Goal: Information Seeking & Learning: Learn about a topic

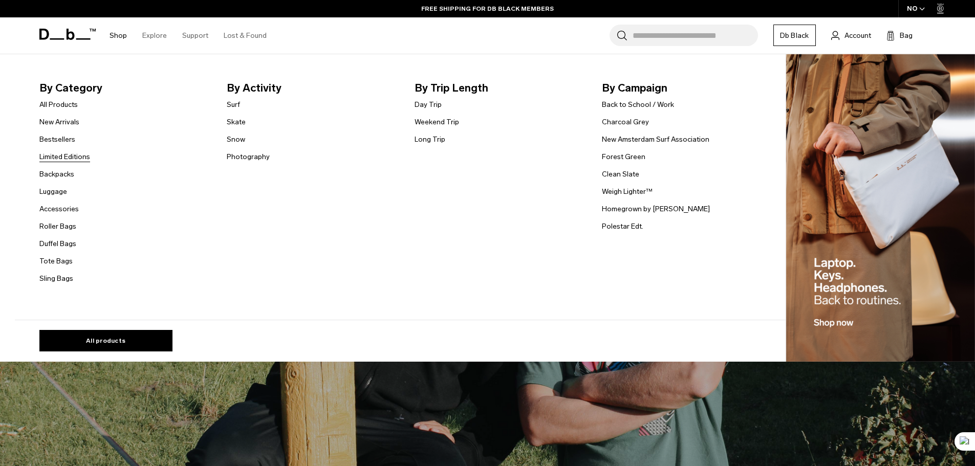
click at [69, 153] on link "Limited Editions" at bounding box center [64, 157] width 51 height 11
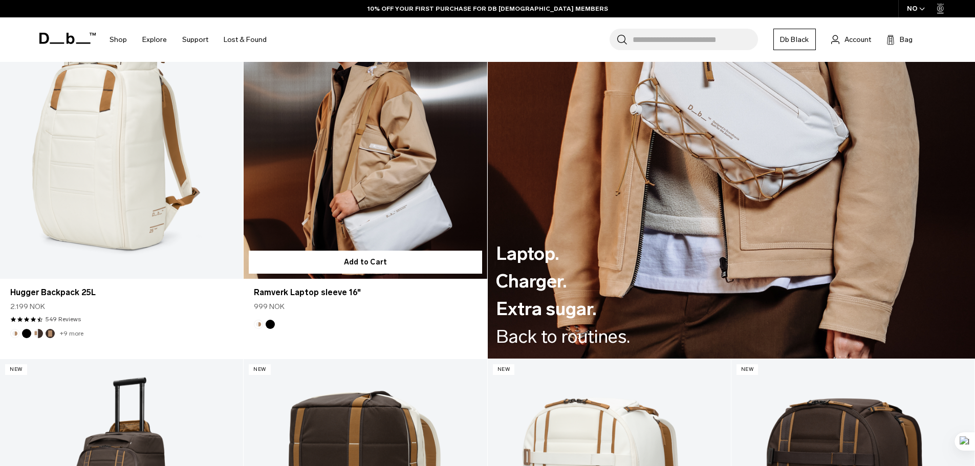
click at [269, 324] on button "Black Out" at bounding box center [270, 324] width 9 height 9
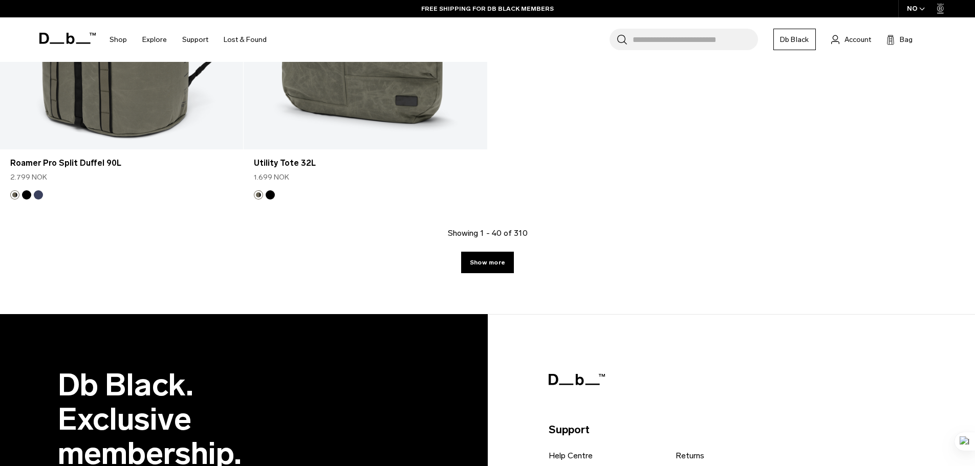
scroll to position [4306, 0]
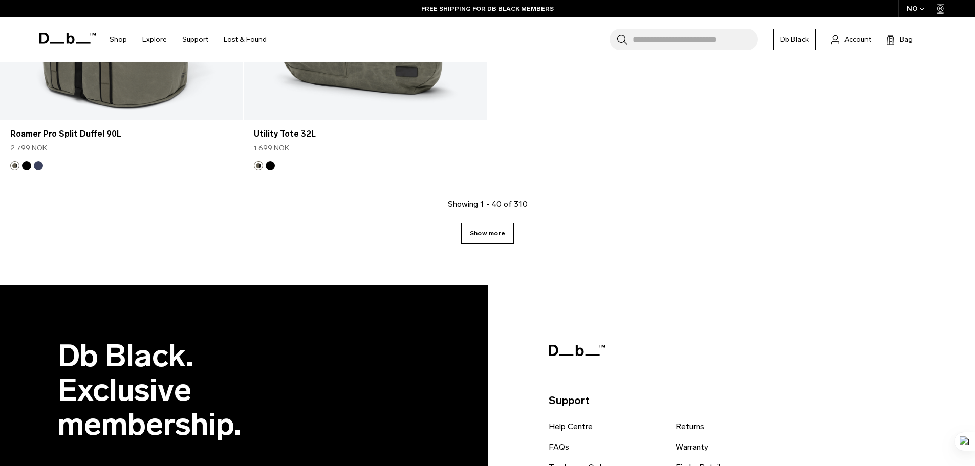
click at [469, 233] on link "Show more" at bounding box center [487, 234] width 53 height 22
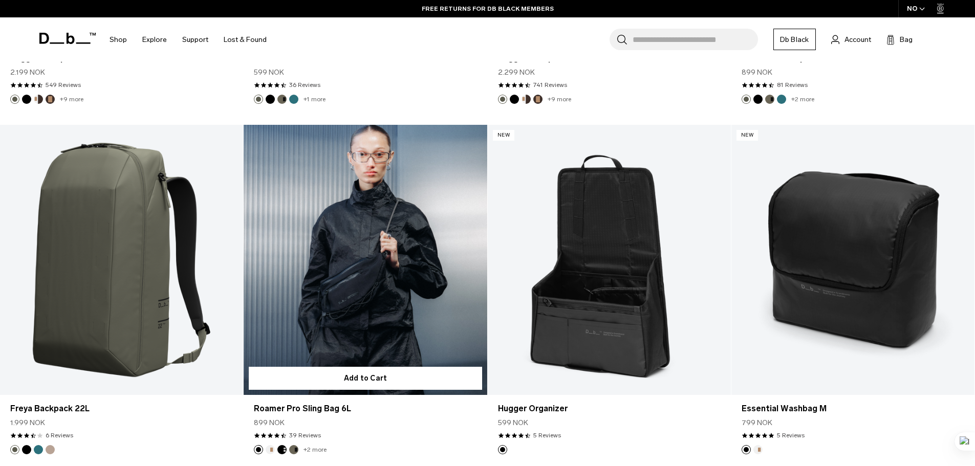
scroll to position [5820, 0]
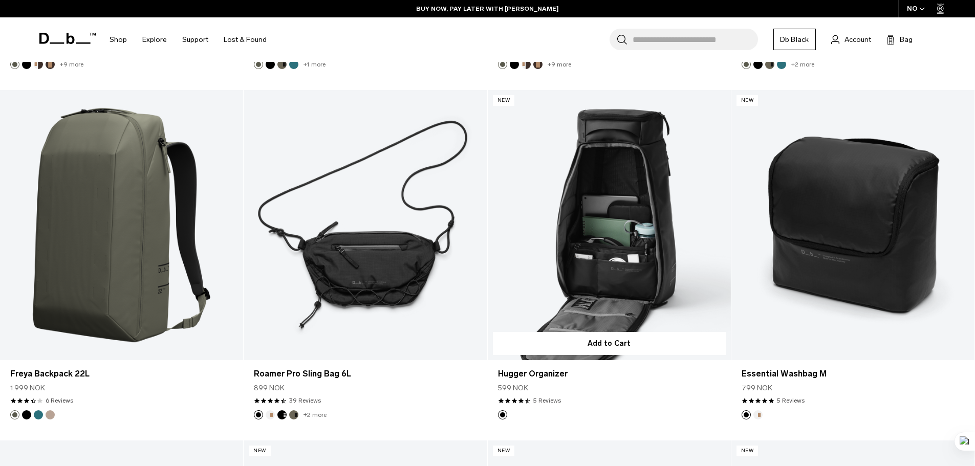
click at [642, 282] on link "Hugger Organizer" at bounding box center [609, 225] width 243 height 270
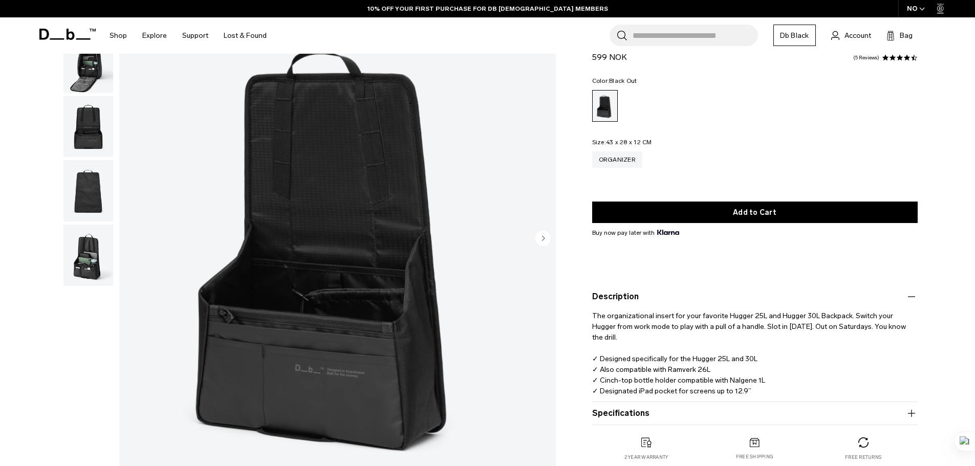
click at [614, 299] on button "Description" at bounding box center [755, 297] width 326 height 12
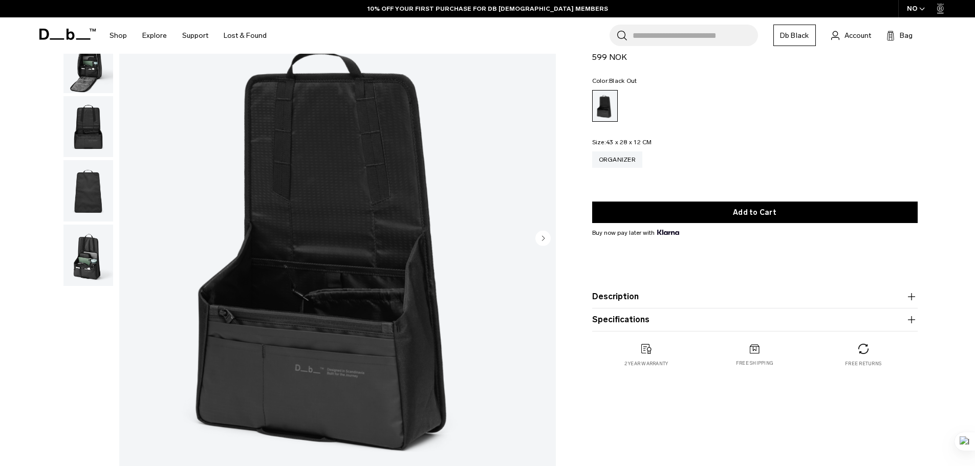
click at [86, 267] on img "button" at bounding box center [88, 255] width 50 height 61
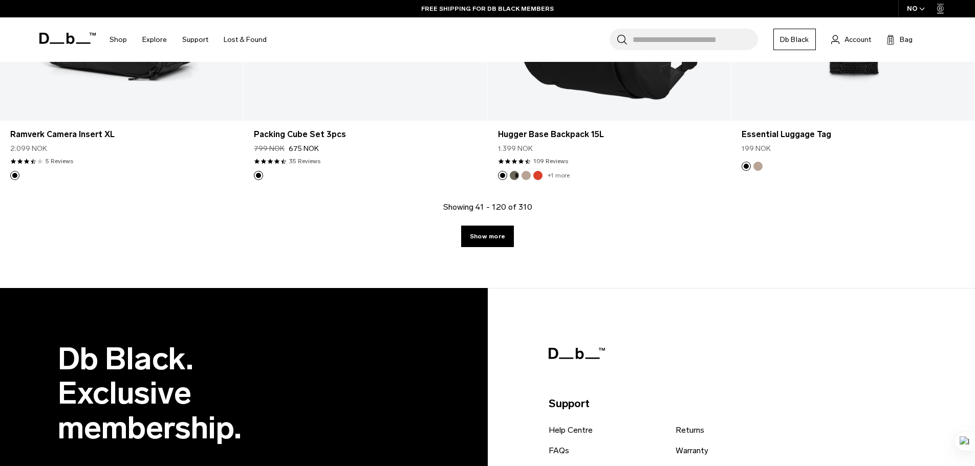
scroll to position [7196, 0]
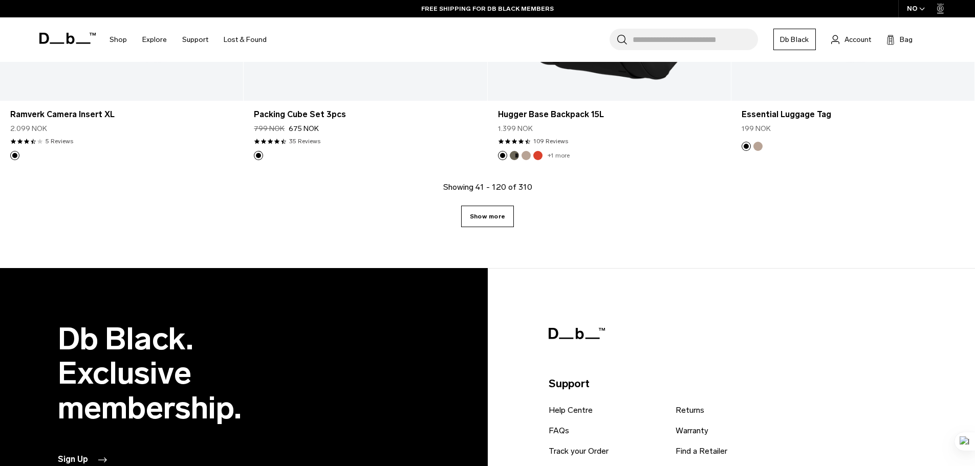
click at [478, 223] on link "Show more" at bounding box center [487, 217] width 53 height 22
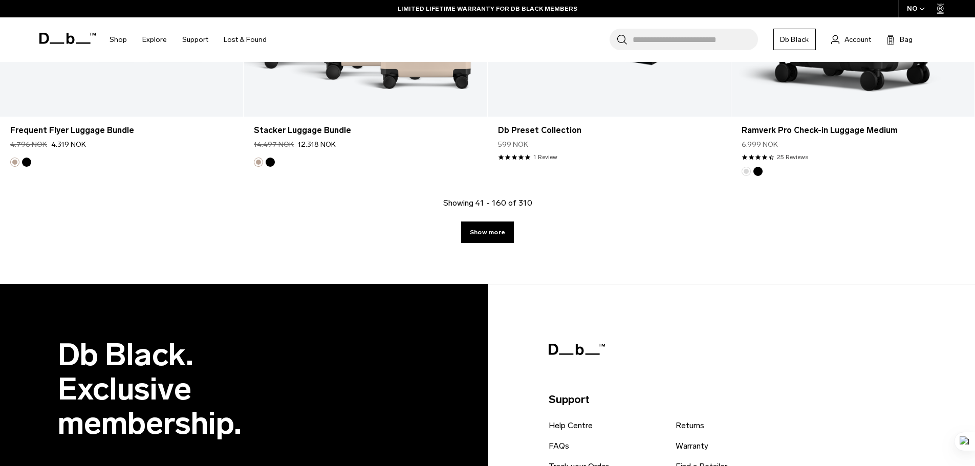
scroll to position [10729, 0]
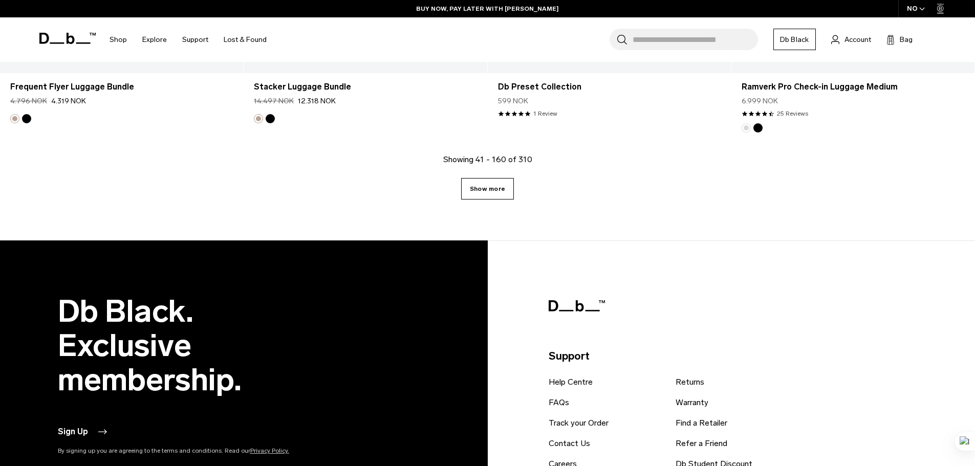
click at [502, 192] on link "Show more" at bounding box center [487, 189] width 53 height 22
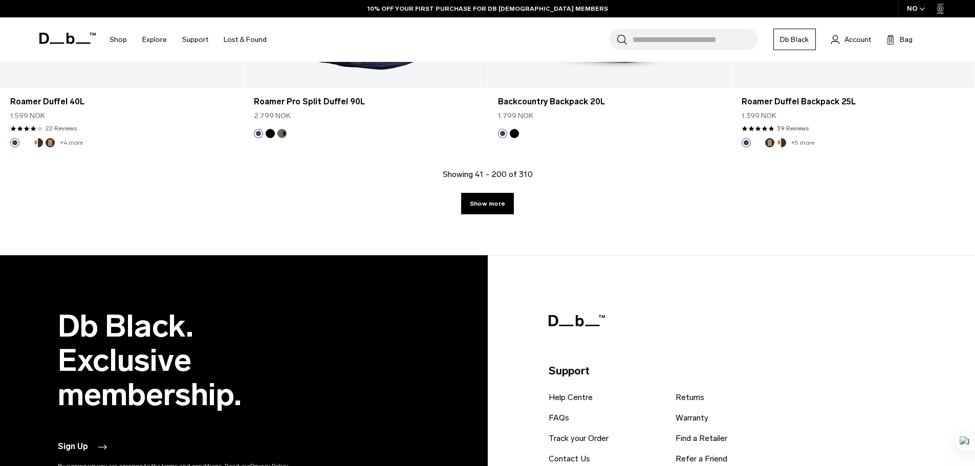
scroll to position [14215, 0]
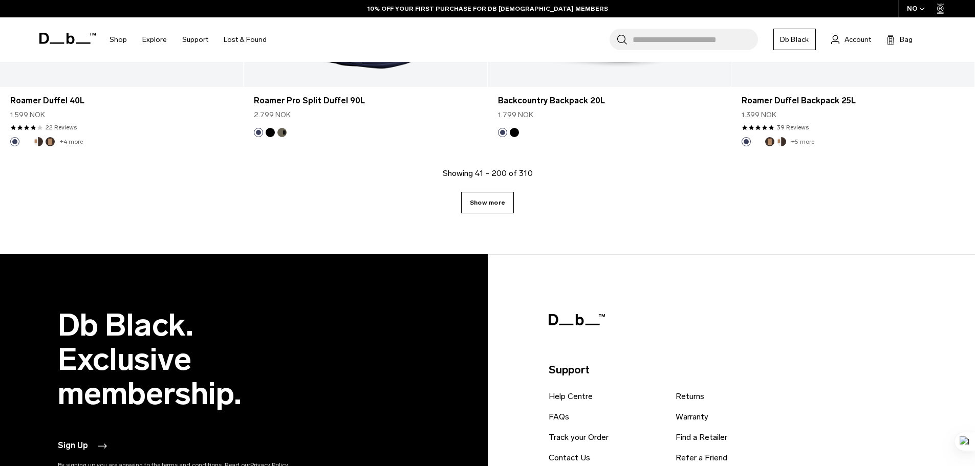
click at [491, 205] on link "Show more" at bounding box center [487, 203] width 53 height 22
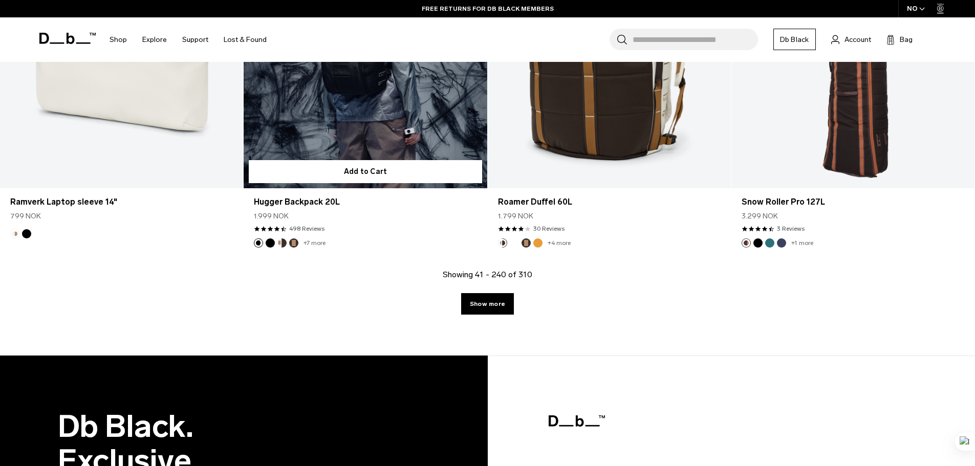
scroll to position [17600, 0]
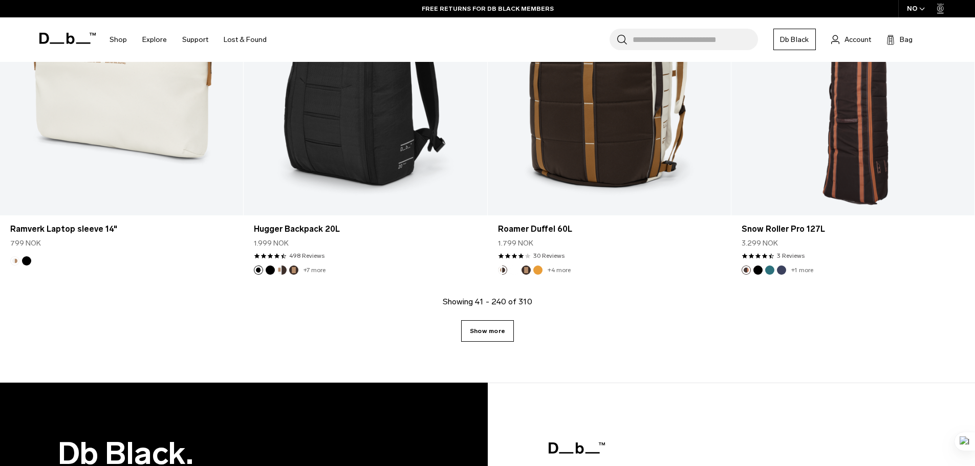
click at [493, 332] on link "Show more" at bounding box center [487, 331] width 53 height 22
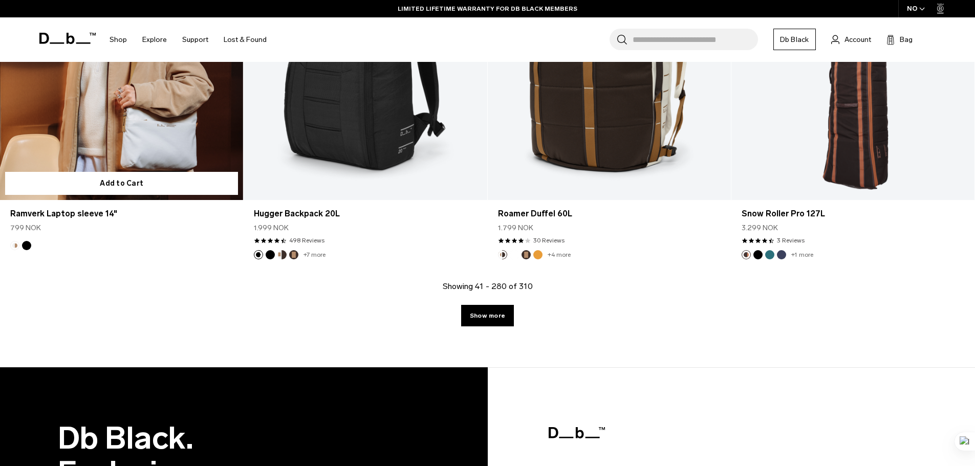
scroll to position [17652, 0]
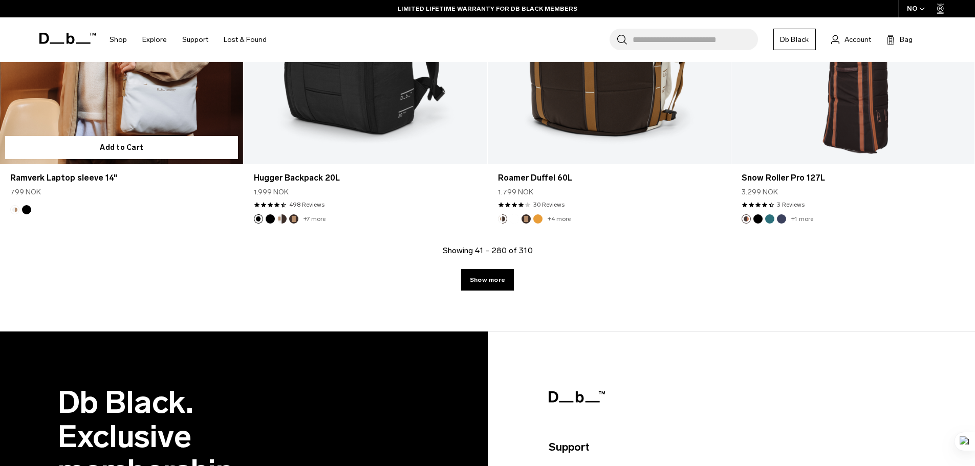
click at [119, 104] on link "Ramverk Laptop sleeve 14" at bounding box center [121, 29] width 243 height 270
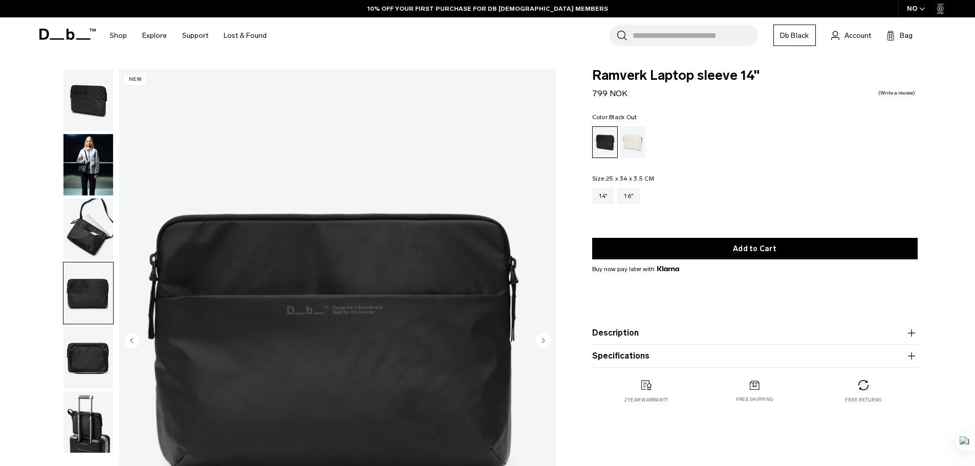
click at [90, 359] on img "button" at bounding box center [88, 357] width 50 height 61
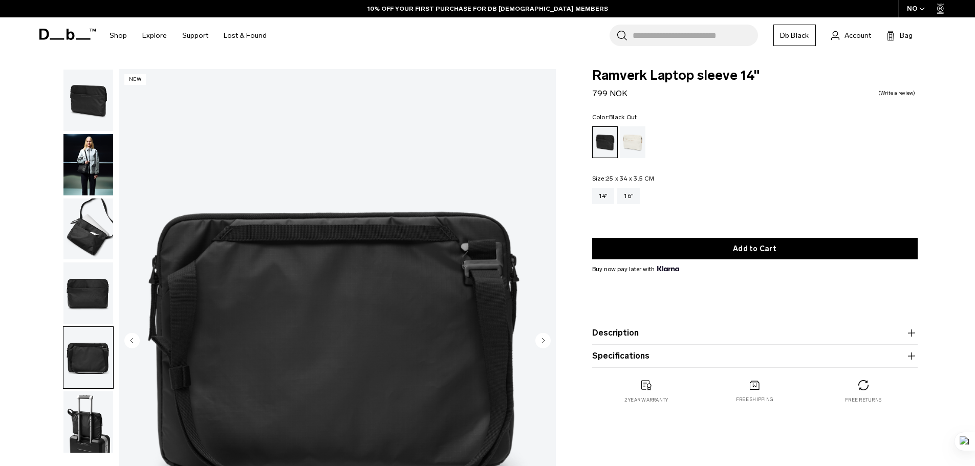
click at [78, 398] on img "button" at bounding box center [88, 422] width 50 height 61
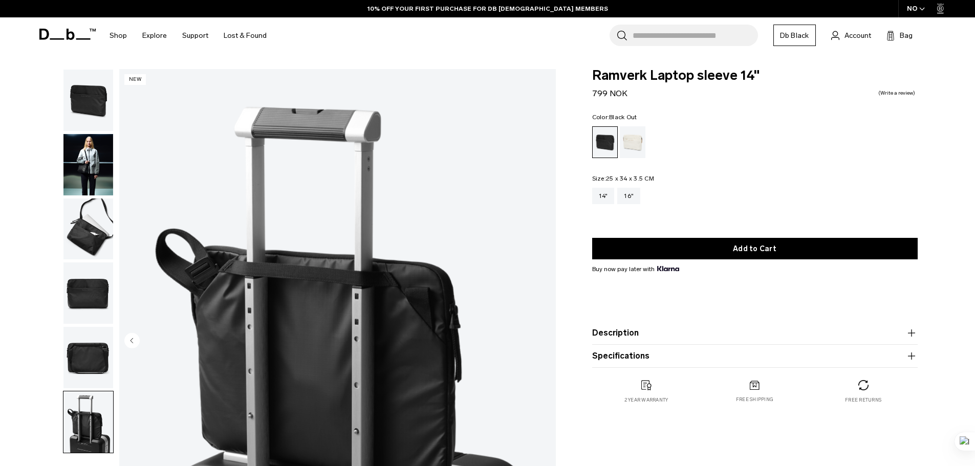
scroll to position [102, 0]
